Goal: Book appointment/travel/reservation

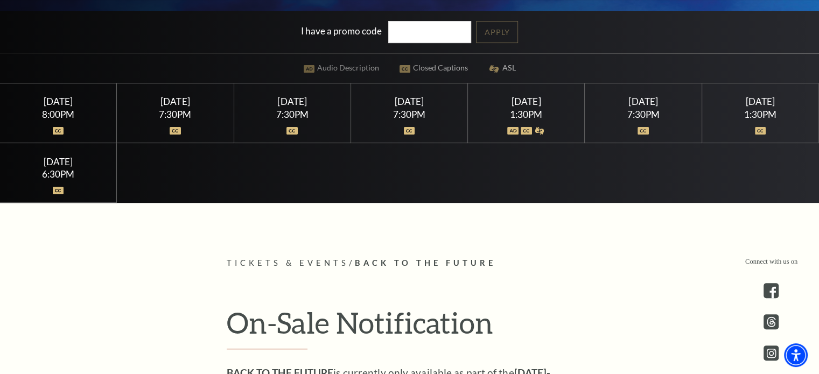
scroll to position [282, 0]
click at [58, 105] on div "[DATE]" at bounding box center [58, 101] width 91 height 11
click at [59, 133] on img at bounding box center [58, 131] width 11 height 8
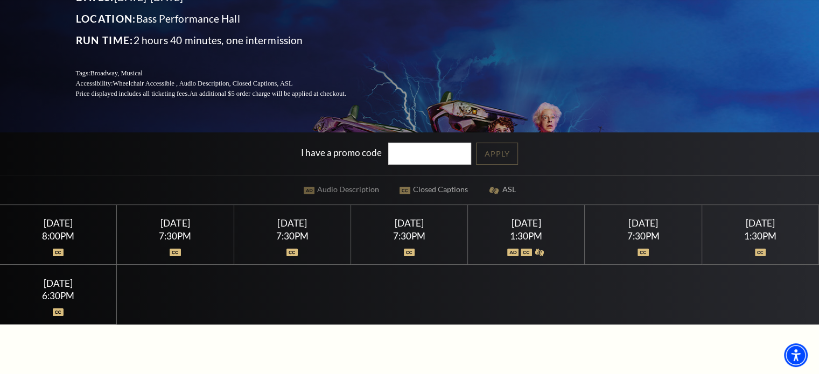
scroll to position [137, 0]
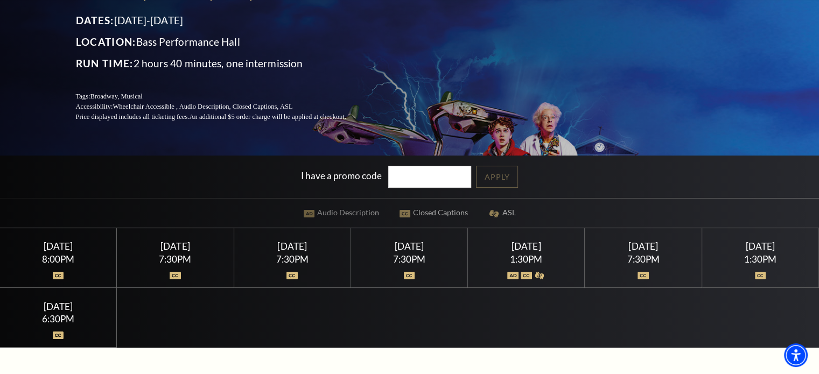
click at [405, 259] on div "7:30PM" at bounding box center [409, 259] width 91 height 9
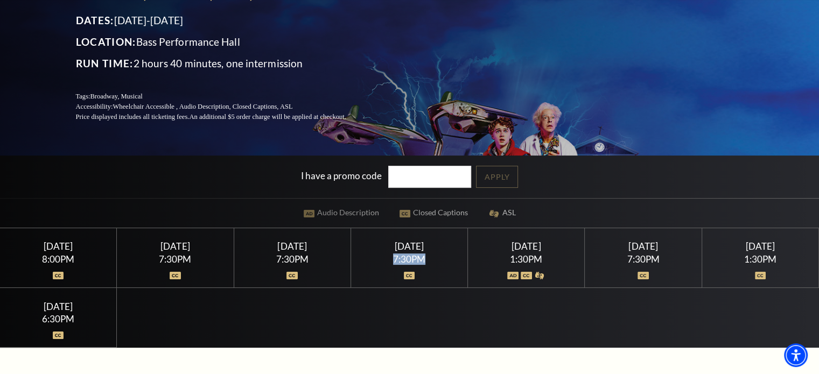
click at [405, 259] on div "7:30PM" at bounding box center [409, 259] width 91 height 9
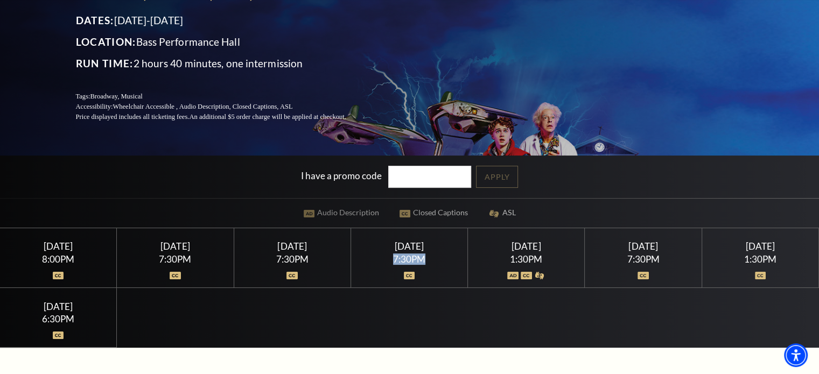
click at [405, 259] on div "7:30PM" at bounding box center [409, 259] width 91 height 9
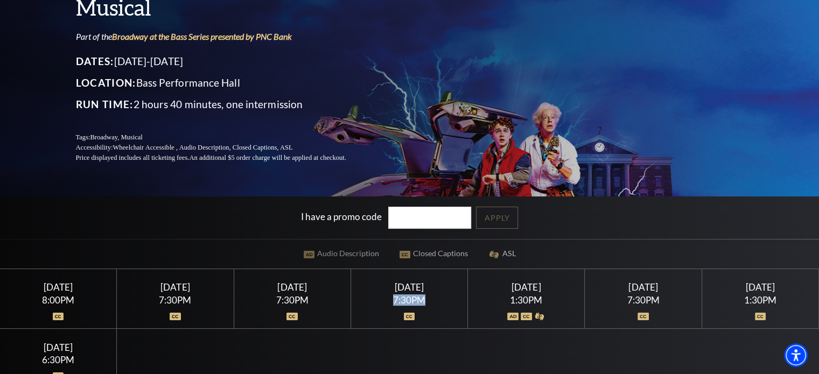
scroll to position [0, 0]
